Goal: Information Seeking & Learning: Learn about a topic

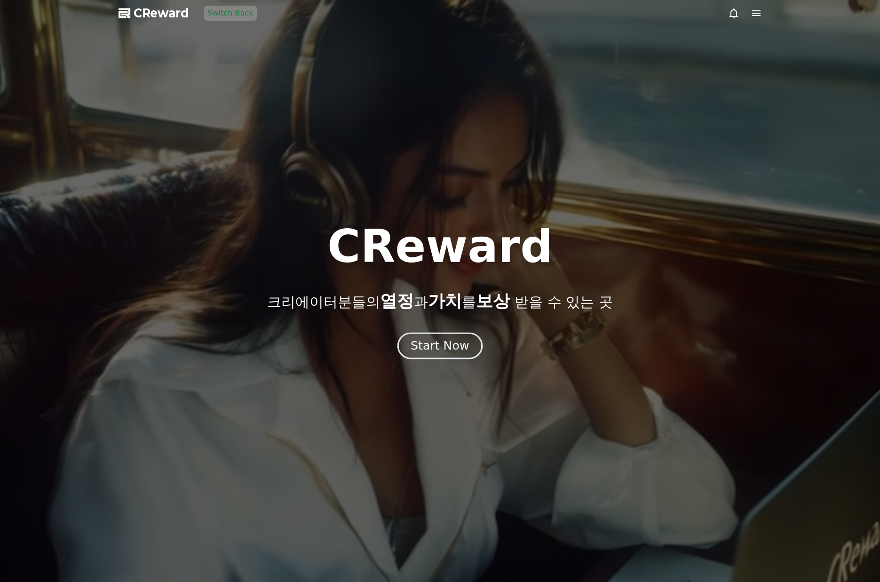
drag, startPoint x: 445, startPoint y: 373, endPoint x: 433, endPoint y: 343, distance: 31.3
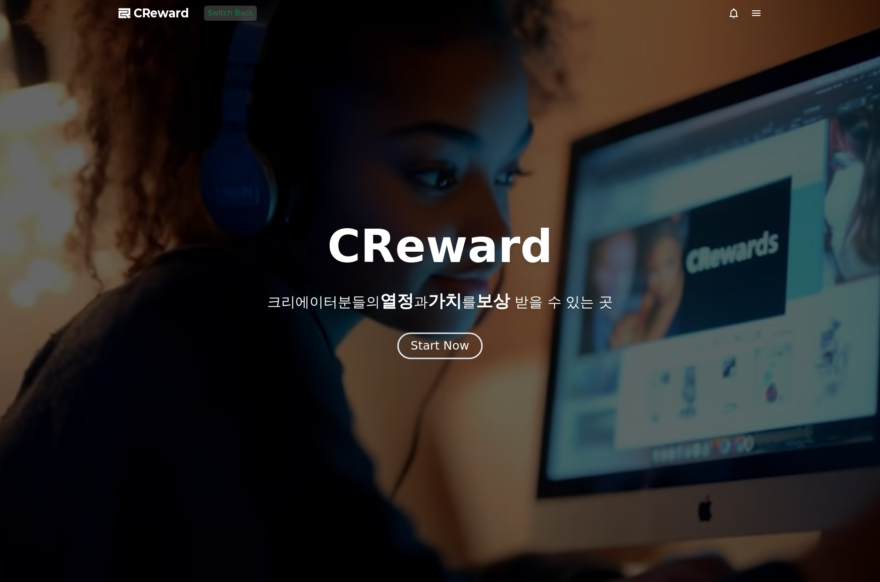
click at [445, 372] on div at bounding box center [440, 291] width 880 height 582
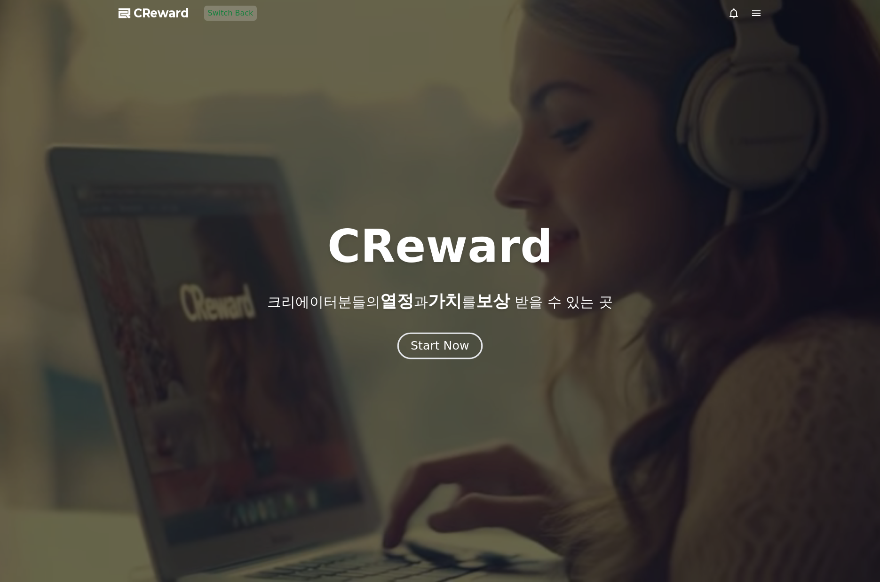
click at [432, 340] on div "Start Now" at bounding box center [440, 346] width 58 height 16
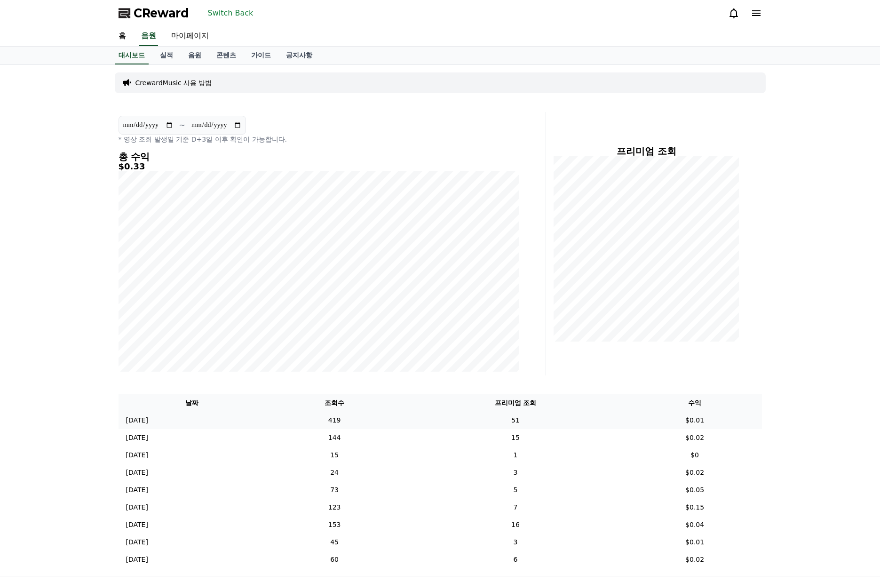
click at [532, 419] on td "51" at bounding box center [515, 420] width 224 height 17
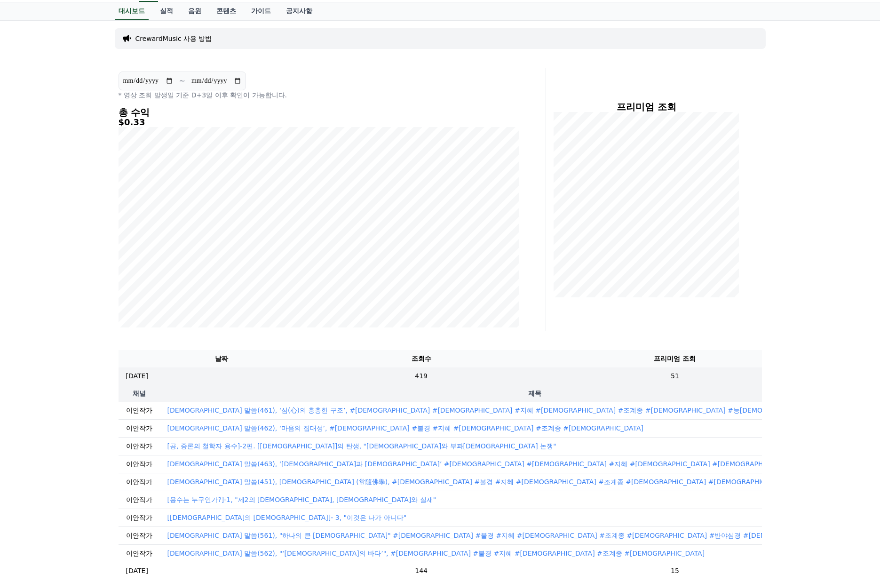
scroll to position [47, 0]
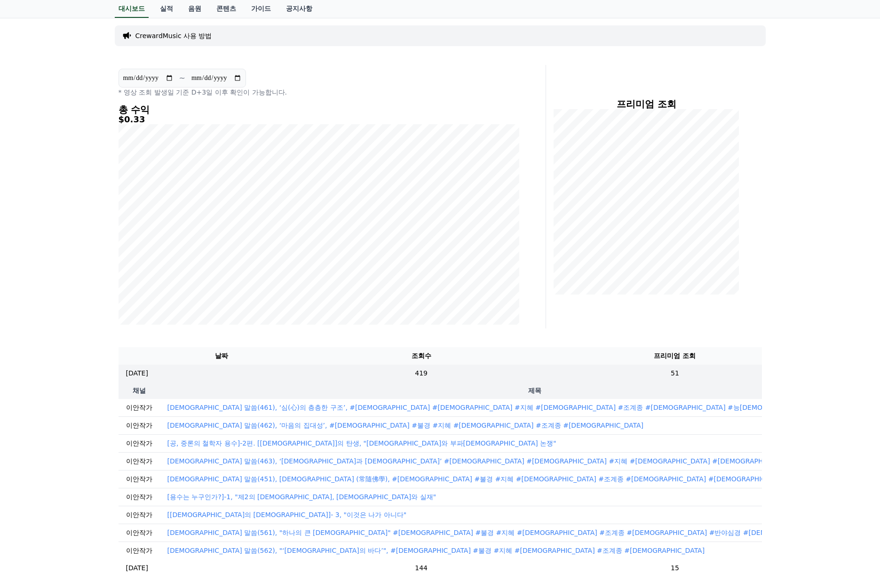
click at [369, 410] on p "[DEMOGRAPHIC_DATA] 말씀(461), ‘심(心)의 층층한 구조’, #[DEMOGRAPHIC_DATA] #[DEMOGRAPHIC_D…" at bounding box center [490, 407] width 647 height 9
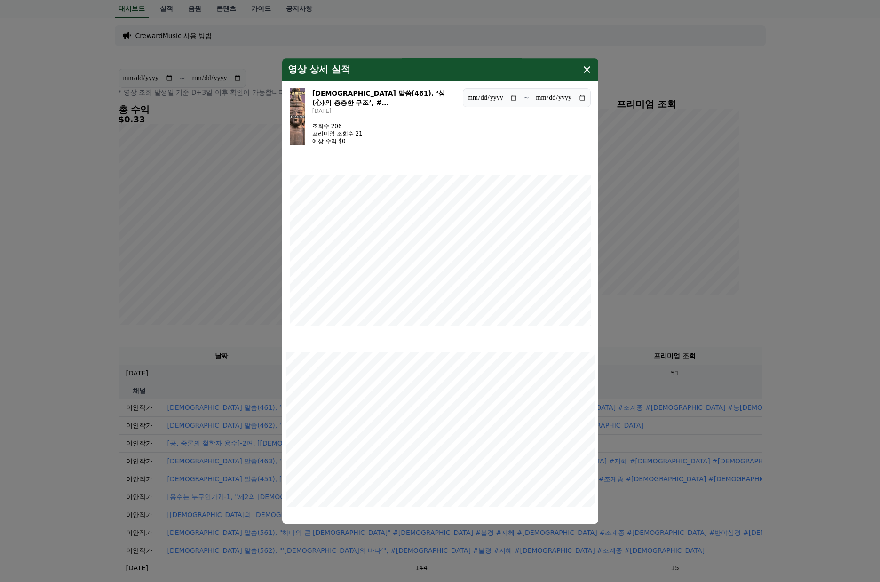
click at [304, 111] on img "modal" at bounding box center [297, 116] width 15 height 56
click at [587, 65] on icon "modal" at bounding box center [586, 69] width 11 height 11
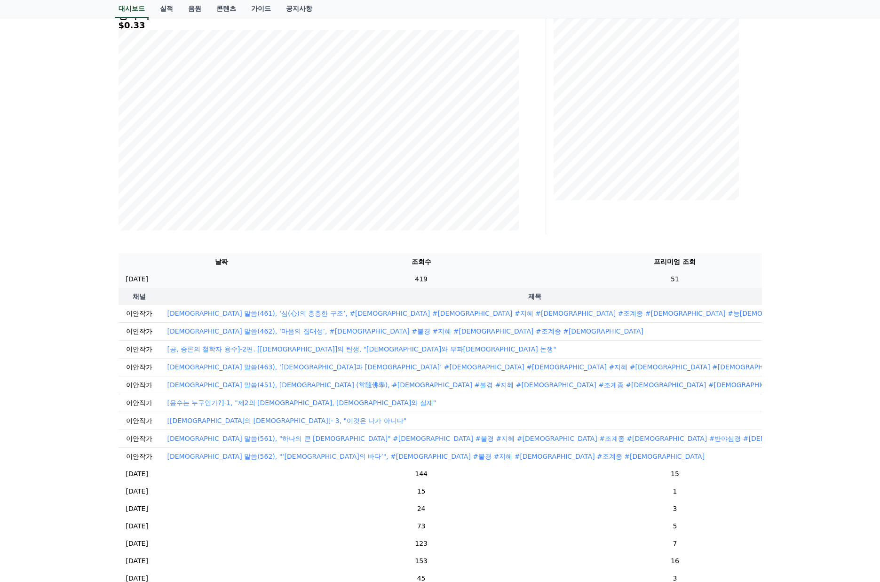
click at [415, 278] on td "419" at bounding box center [421, 278] width 193 height 17
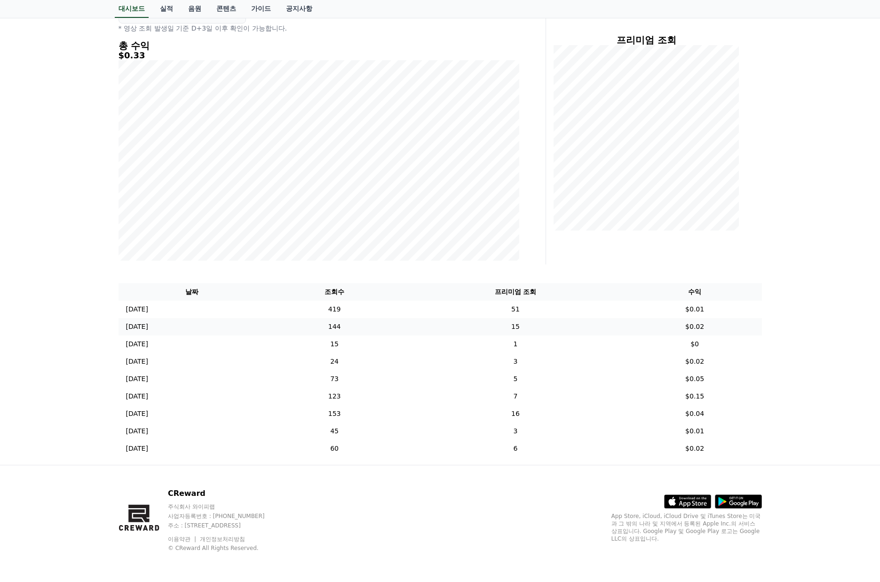
click at [395, 329] on td "144" at bounding box center [334, 326] width 137 height 17
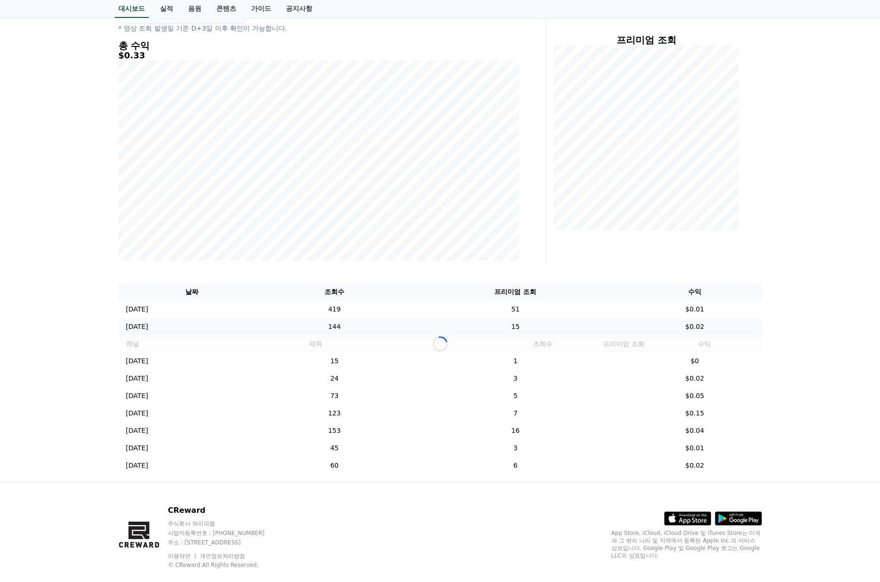
scroll to position [141, 0]
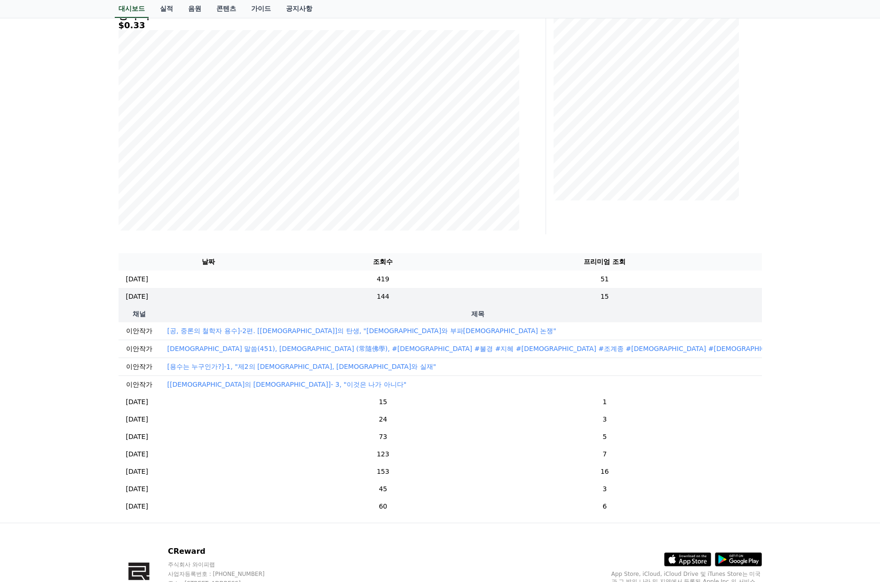
click at [326, 331] on p "[공, 중론의 철학자 용수]-2편. [[DEMOGRAPHIC_DATA]]의 탄생, "[DEMOGRAPHIC_DATA]와 부파[DEMOGRAPH…" at bounding box center [361, 330] width 389 height 9
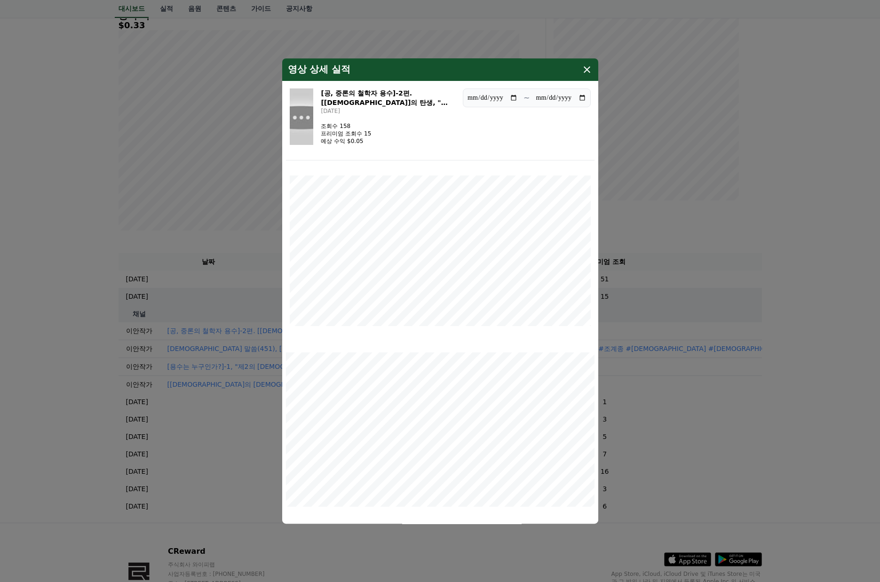
click at [311, 133] on img "modal" at bounding box center [302, 116] width 24 height 56
click at [588, 69] on icon "modal" at bounding box center [586, 69] width 11 height 11
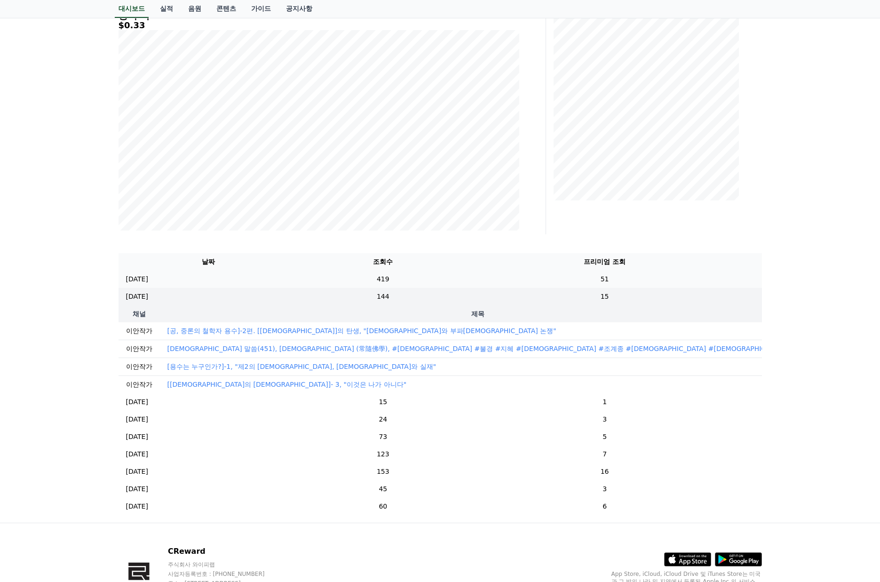
click at [523, 282] on td "51" at bounding box center [604, 278] width 275 height 17
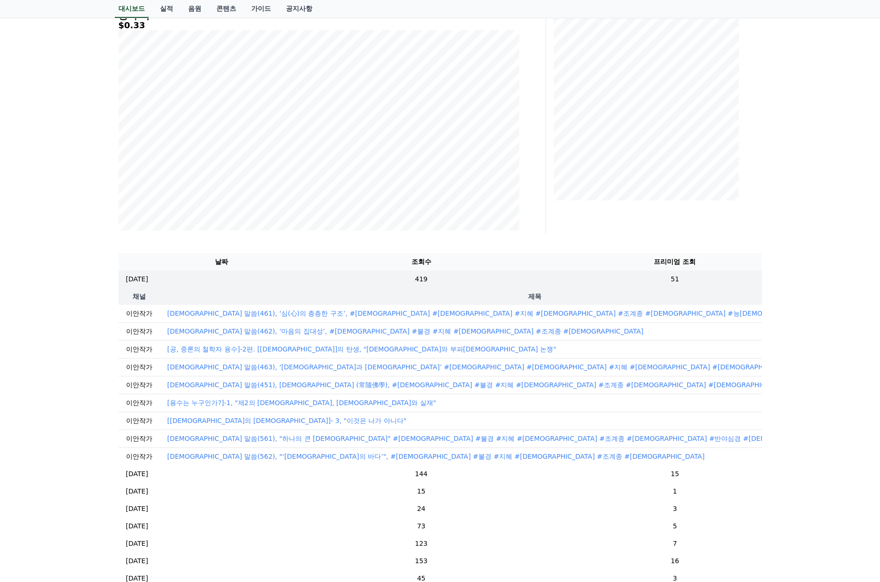
click at [494, 293] on th "제목" at bounding box center [535, 296] width 750 height 17
click at [517, 282] on td "51" at bounding box center [674, 278] width 315 height 17
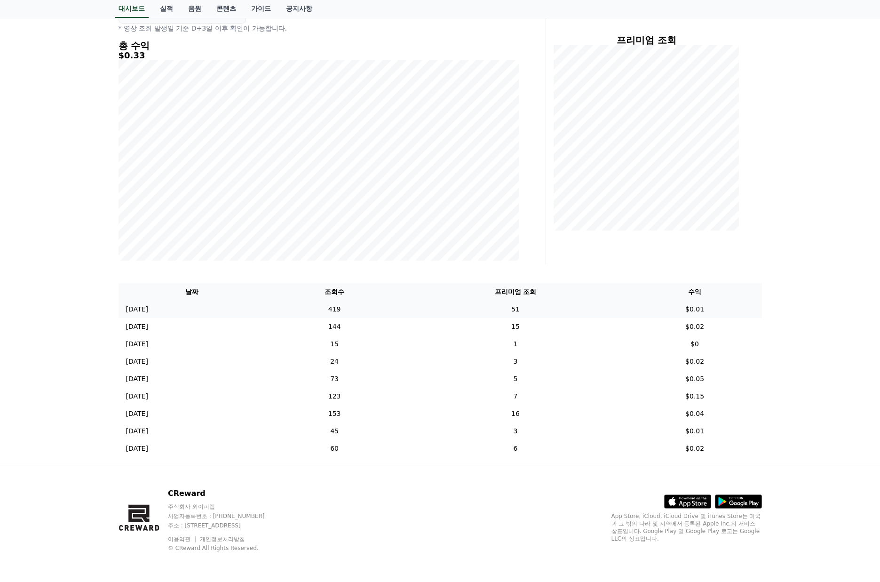
scroll to position [111, 0]
click at [473, 360] on td "3" at bounding box center [515, 361] width 224 height 17
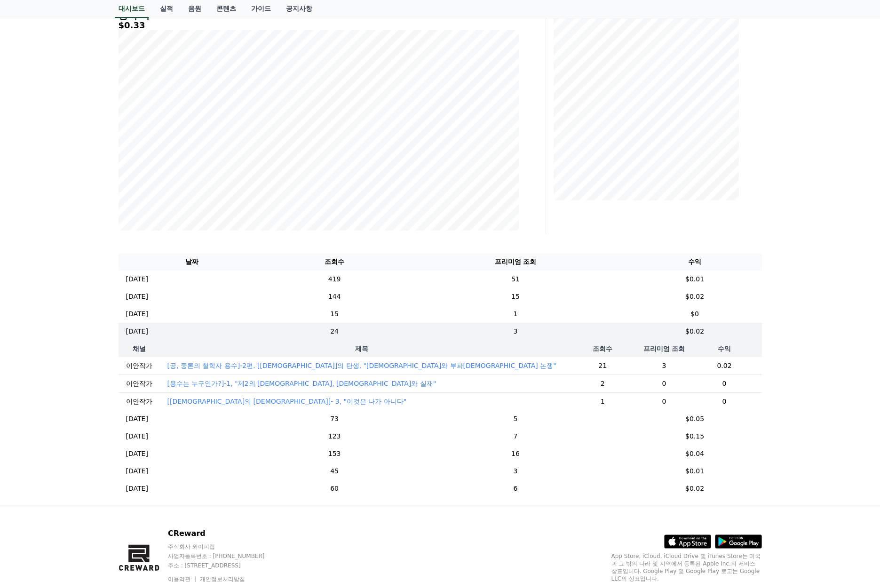
click at [332, 366] on p "[공, 중론의 철학자 용수]-2편. [[DEMOGRAPHIC_DATA]]의 탄생, "[DEMOGRAPHIC_DATA]와 부파[DEMOGRAPH…" at bounding box center [361, 365] width 389 height 9
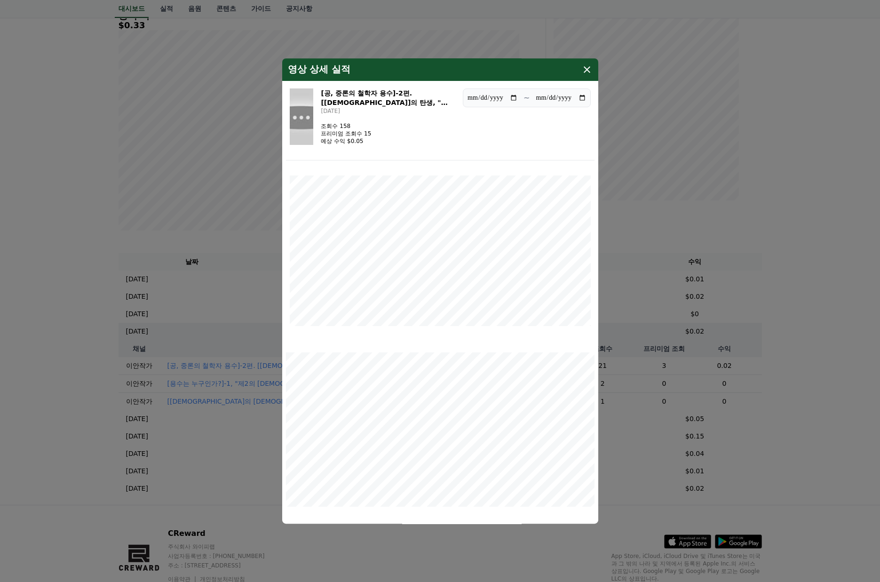
click at [314, 127] on img "modal" at bounding box center [302, 116] width 24 height 56
click at [785, 268] on button "close modal" at bounding box center [440, 291] width 880 height 582
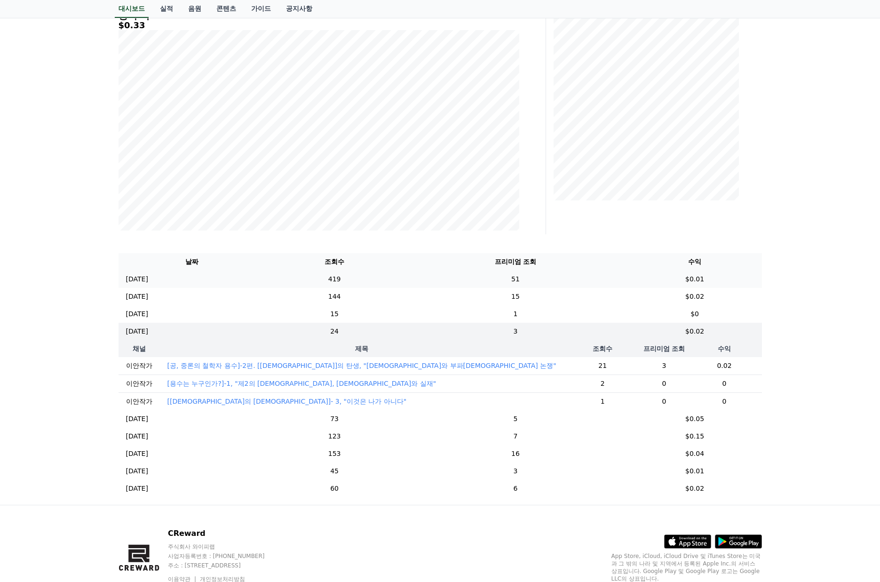
click at [403, 283] on td "419" at bounding box center [334, 278] width 137 height 17
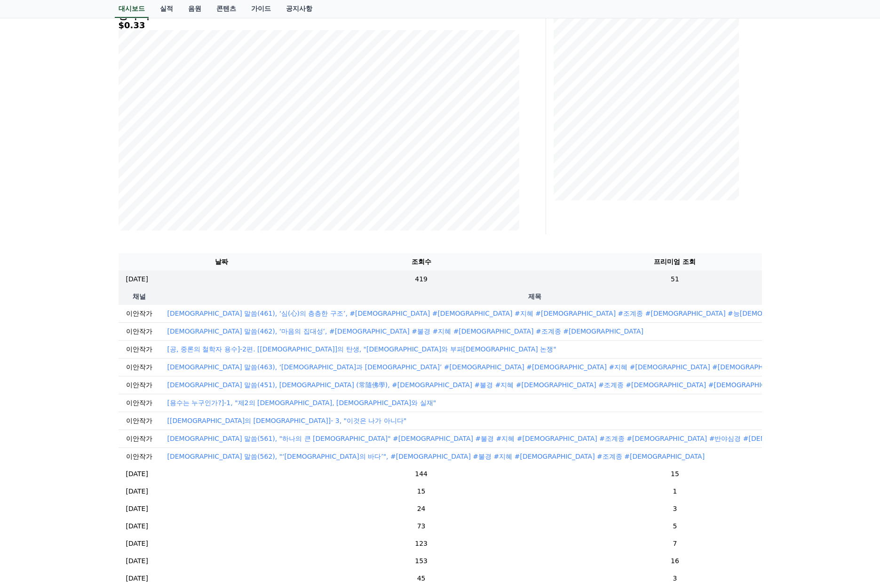
click at [366, 349] on p "[공, 중론의 철학자 용수]-2편. [[DEMOGRAPHIC_DATA]]의 탄생, "[DEMOGRAPHIC_DATA]와 부파[DEMOGRAPH…" at bounding box center [361, 348] width 389 height 9
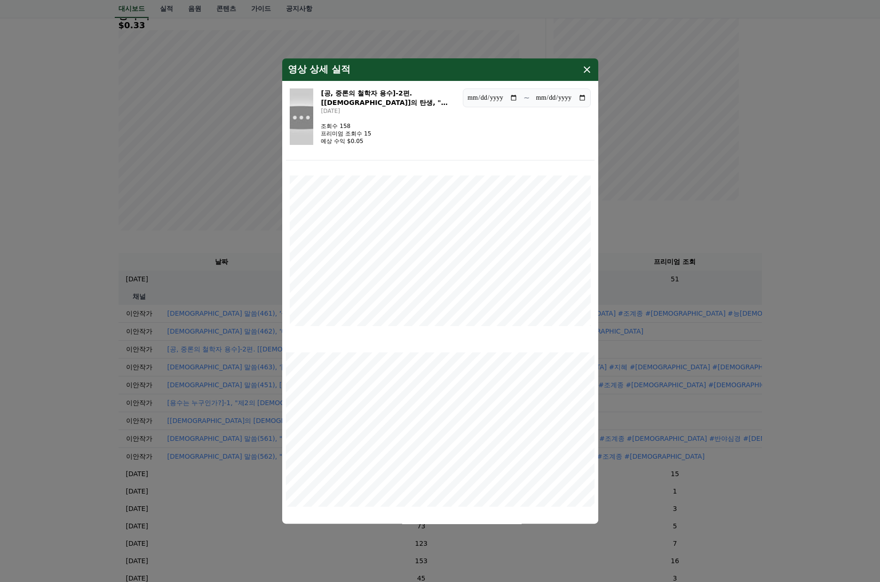
click at [314, 114] on img "modal" at bounding box center [302, 116] width 24 height 56
click at [585, 68] on icon "modal" at bounding box center [587, 69] width 7 height 7
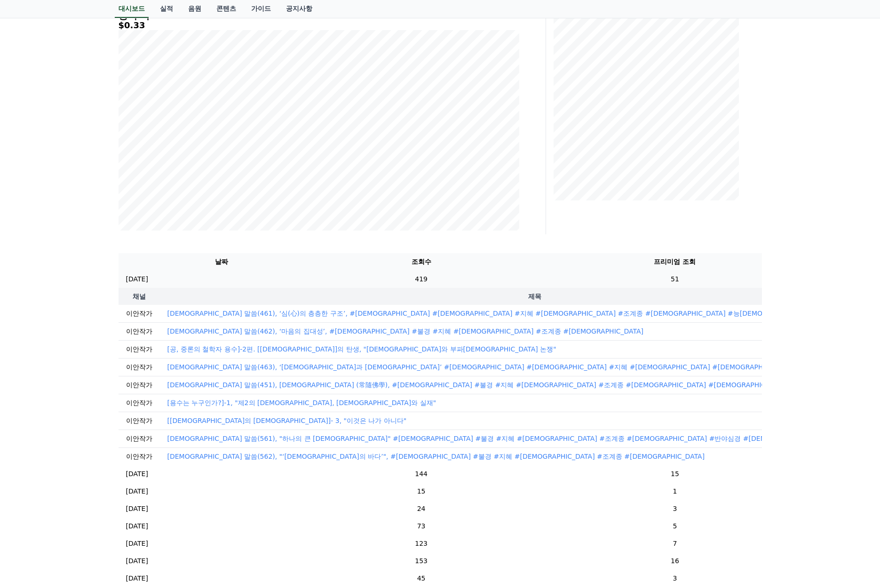
click at [618, 284] on td "51" at bounding box center [674, 278] width 315 height 17
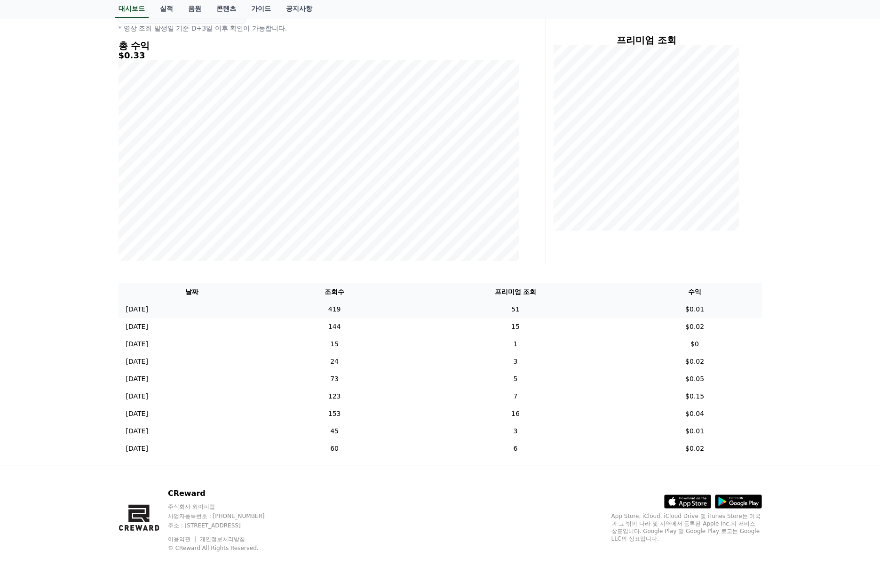
scroll to position [111, 0]
click at [593, 310] on td "51" at bounding box center [515, 309] width 224 height 17
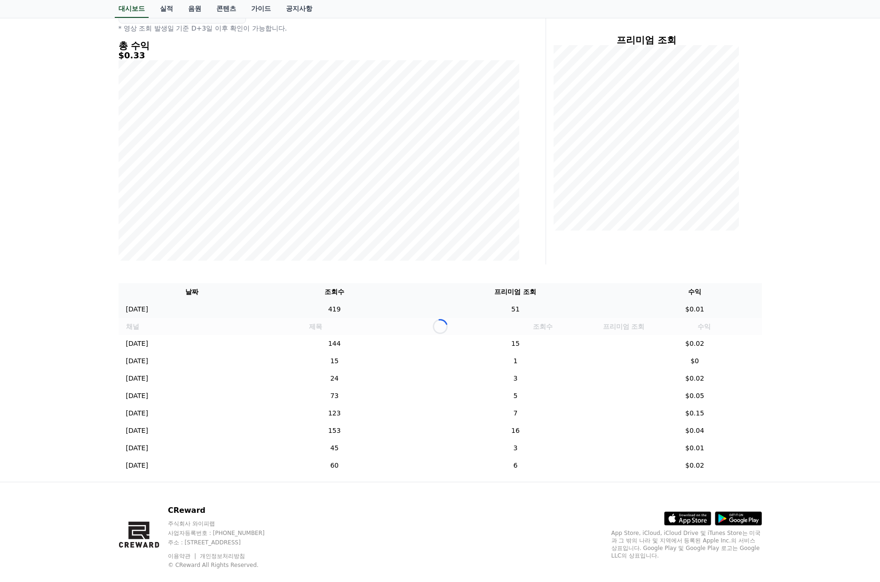
scroll to position [141, 0]
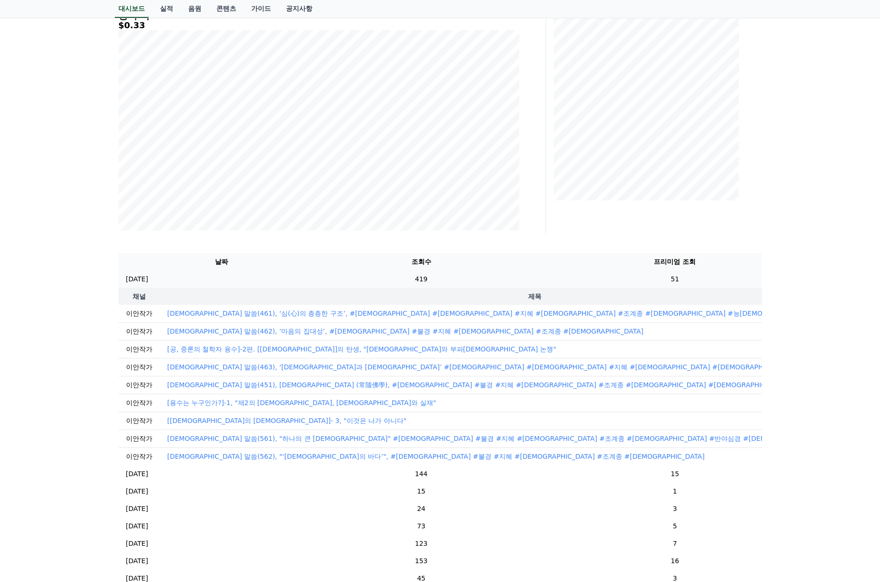
click at [638, 282] on td "51" at bounding box center [674, 278] width 315 height 17
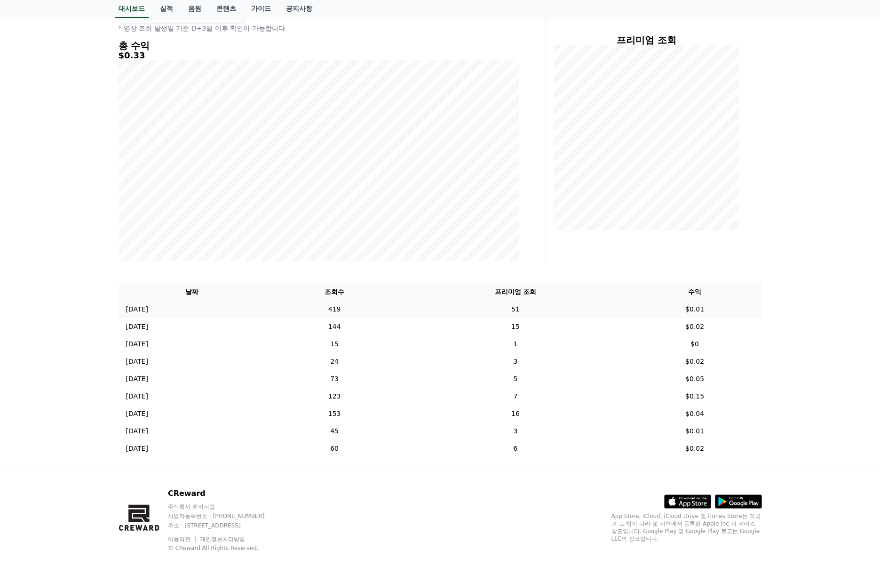
click at [621, 312] on td "51" at bounding box center [515, 309] width 224 height 17
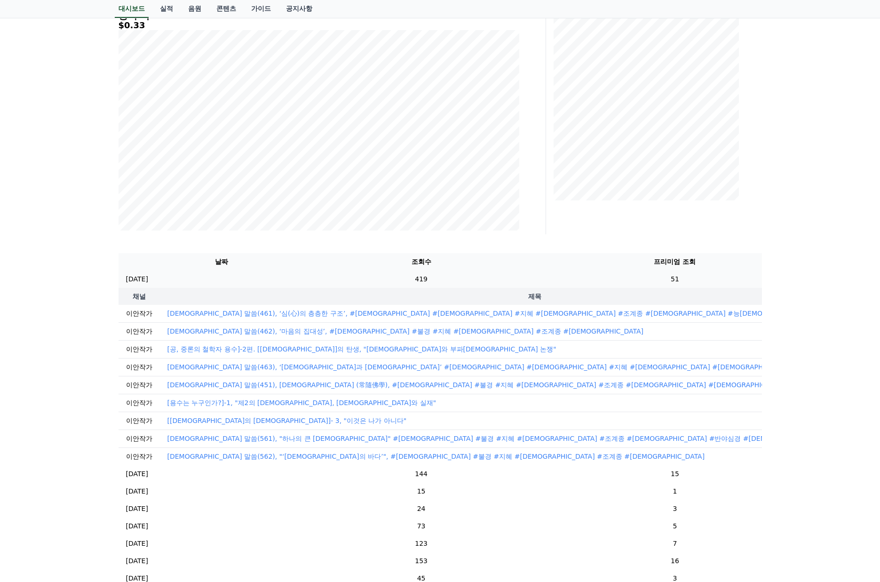
click at [627, 282] on td "51" at bounding box center [674, 278] width 315 height 17
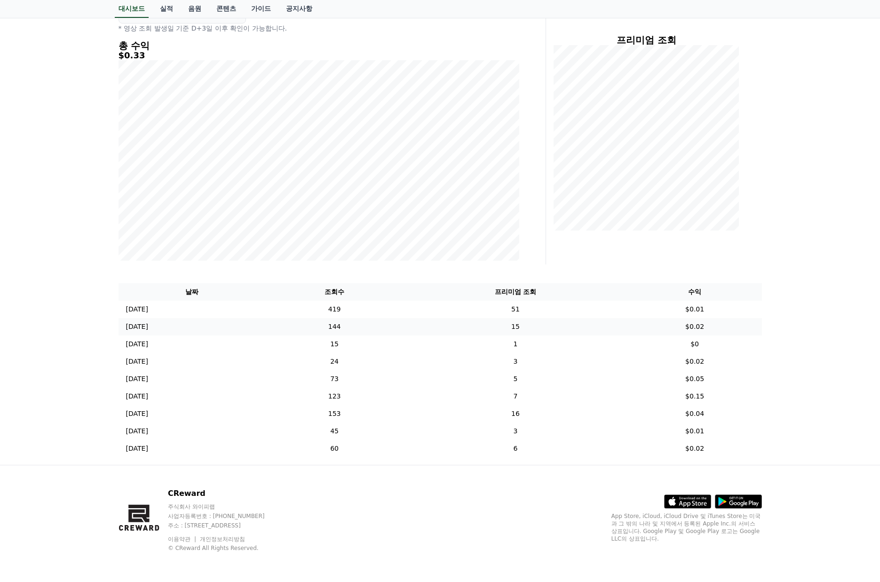
click at [610, 330] on td "15" at bounding box center [515, 326] width 224 height 17
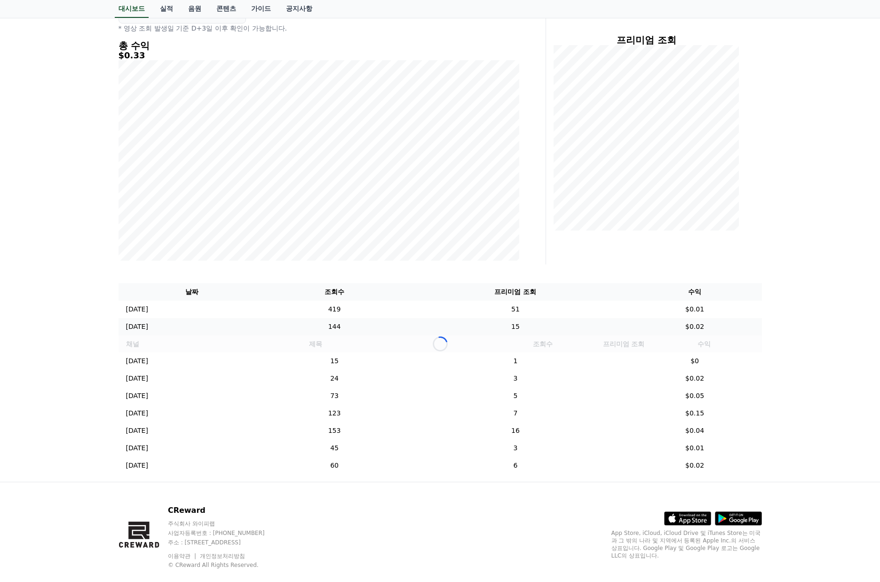
scroll to position [141, 0]
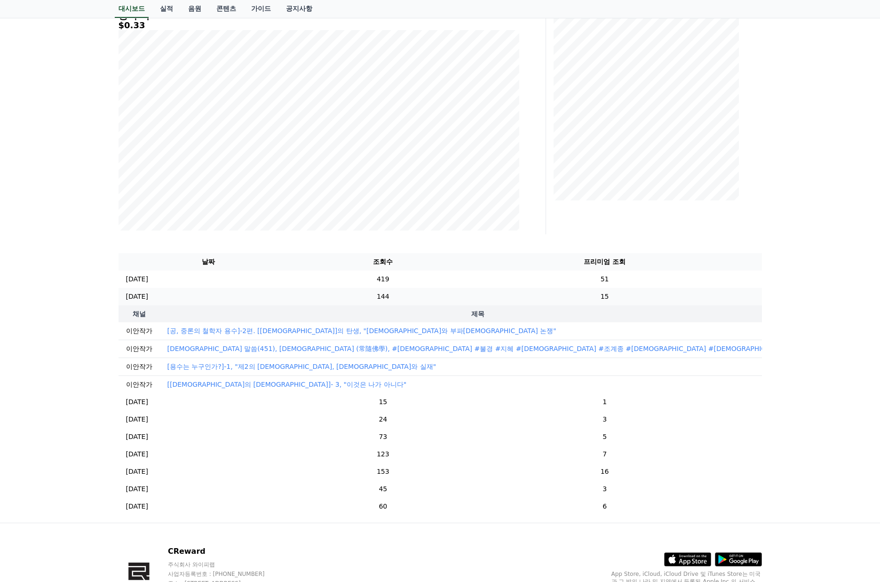
click at [475, 300] on td "15" at bounding box center [604, 296] width 275 height 17
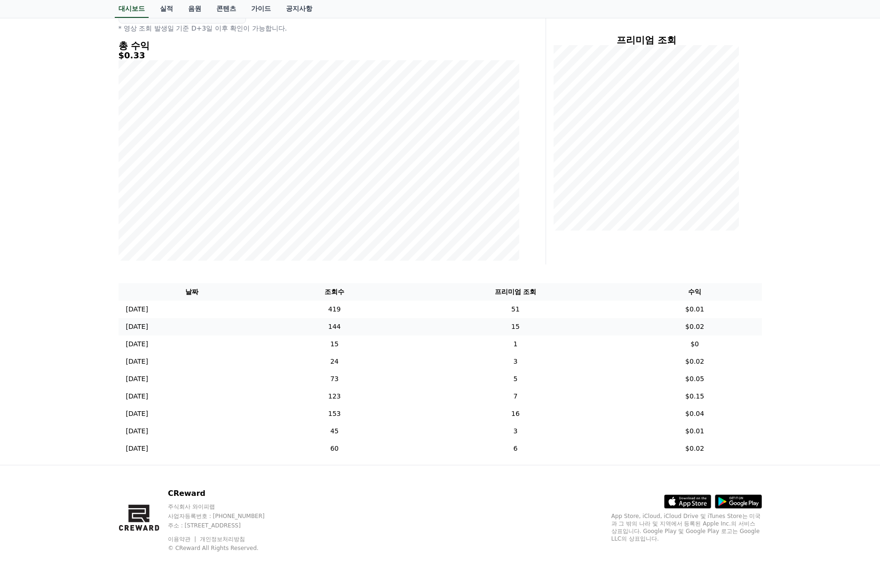
scroll to position [111, 0]
click at [535, 394] on td "7" at bounding box center [515, 396] width 224 height 17
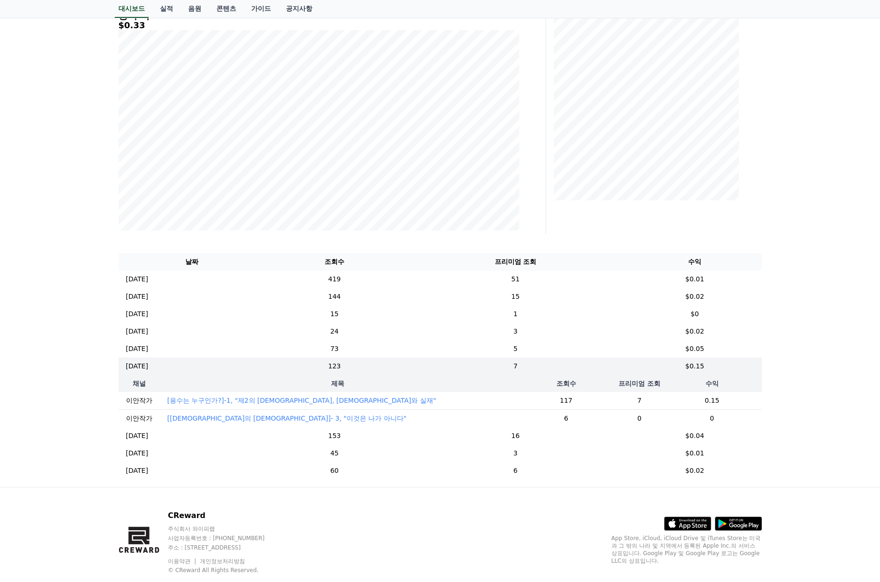
click at [293, 400] on p "[용수는 누구인가?]-1, "제2의 [DEMOGRAPHIC_DATA], [DEMOGRAPHIC_DATA]와 실재"" at bounding box center [301, 400] width 269 height 9
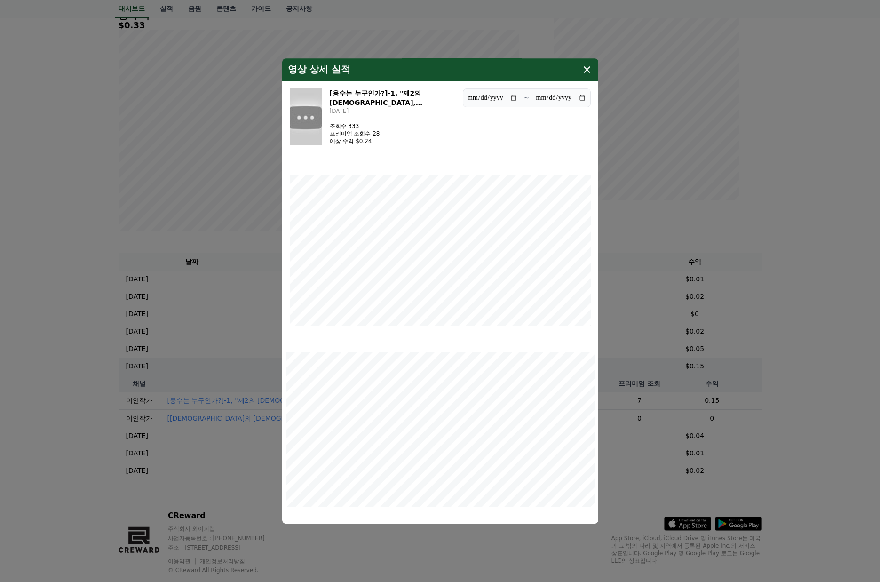
click at [322, 135] on img "modal" at bounding box center [306, 116] width 32 height 56
drag, startPoint x: 585, startPoint y: 68, endPoint x: 571, endPoint y: 66, distance: 14.2
click at [585, 68] on icon "modal" at bounding box center [586, 69] width 11 height 11
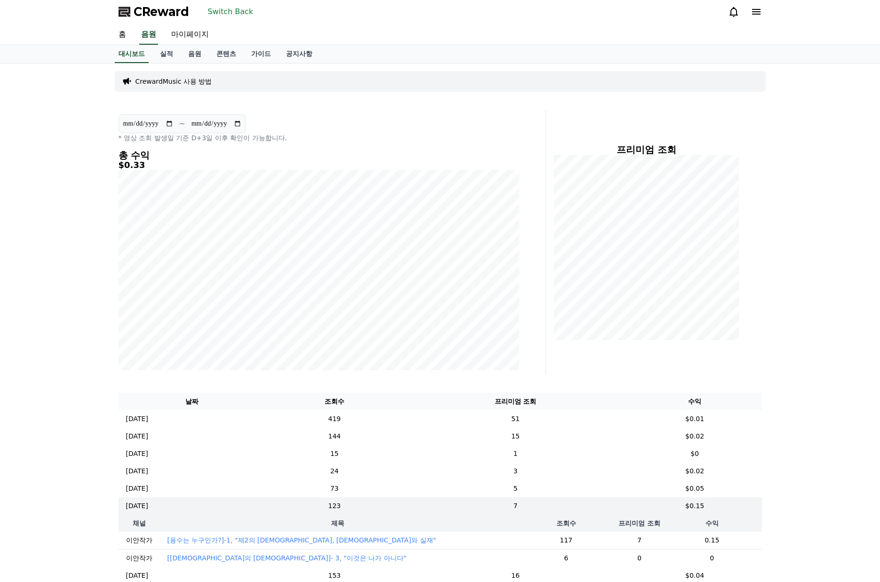
scroll to position [0, 0]
click at [173, 57] on link "실적" at bounding box center [166, 56] width 28 height 18
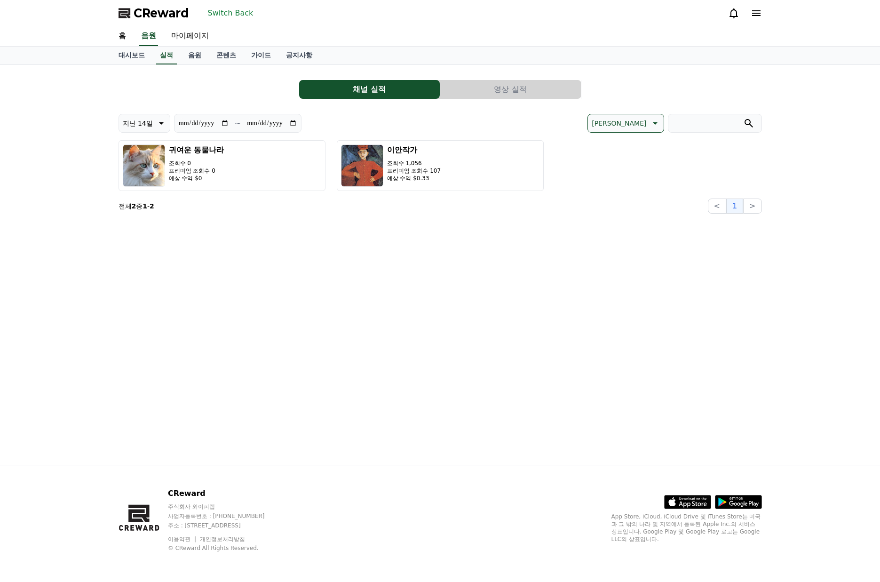
click at [230, 11] on button "Switch Back" at bounding box center [230, 13] width 53 height 15
